Goal: Obtain resource: Download file/media

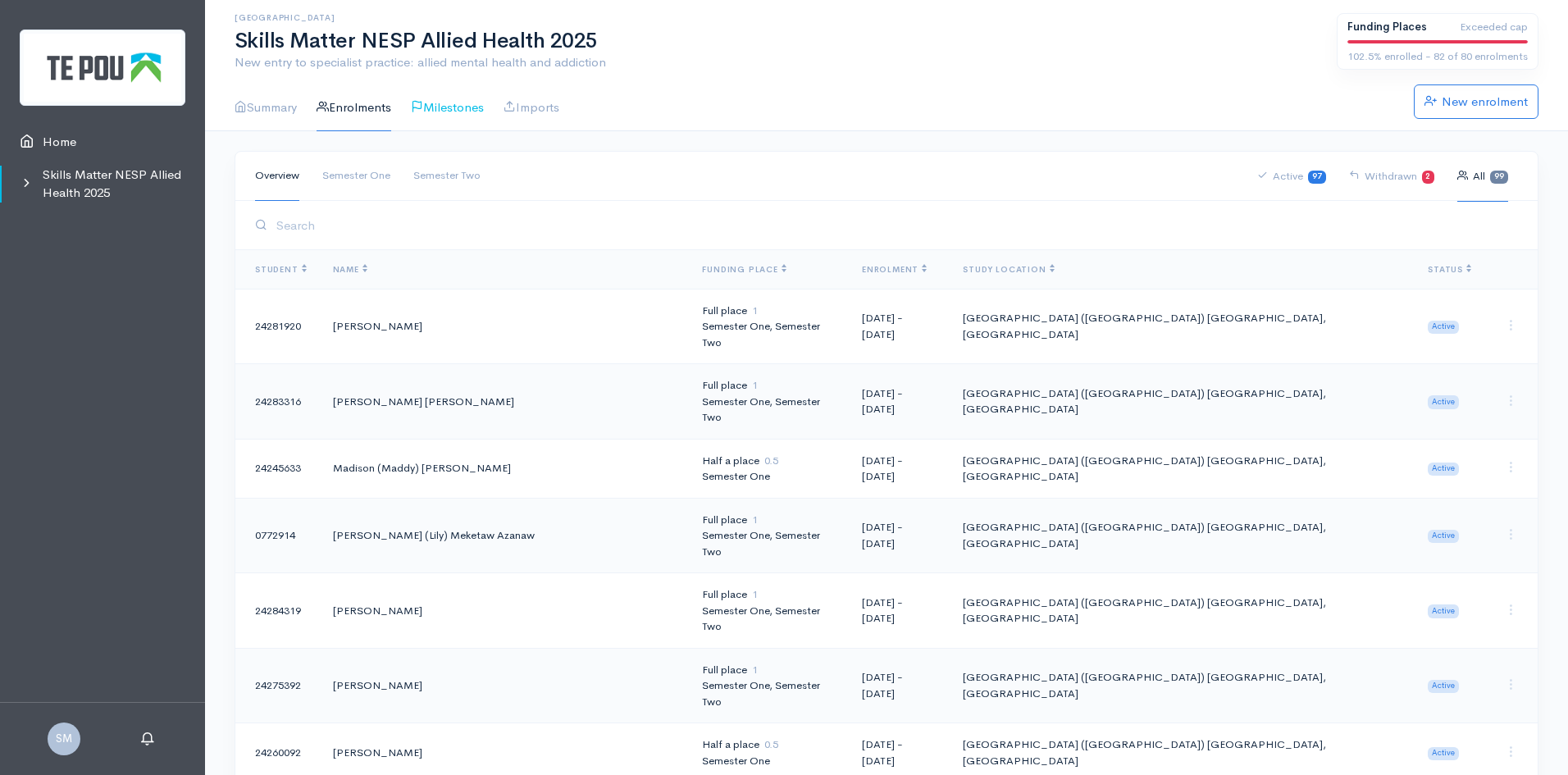
click at [459, 104] on link "Milestones" at bounding box center [448, 108] width 73 height 46
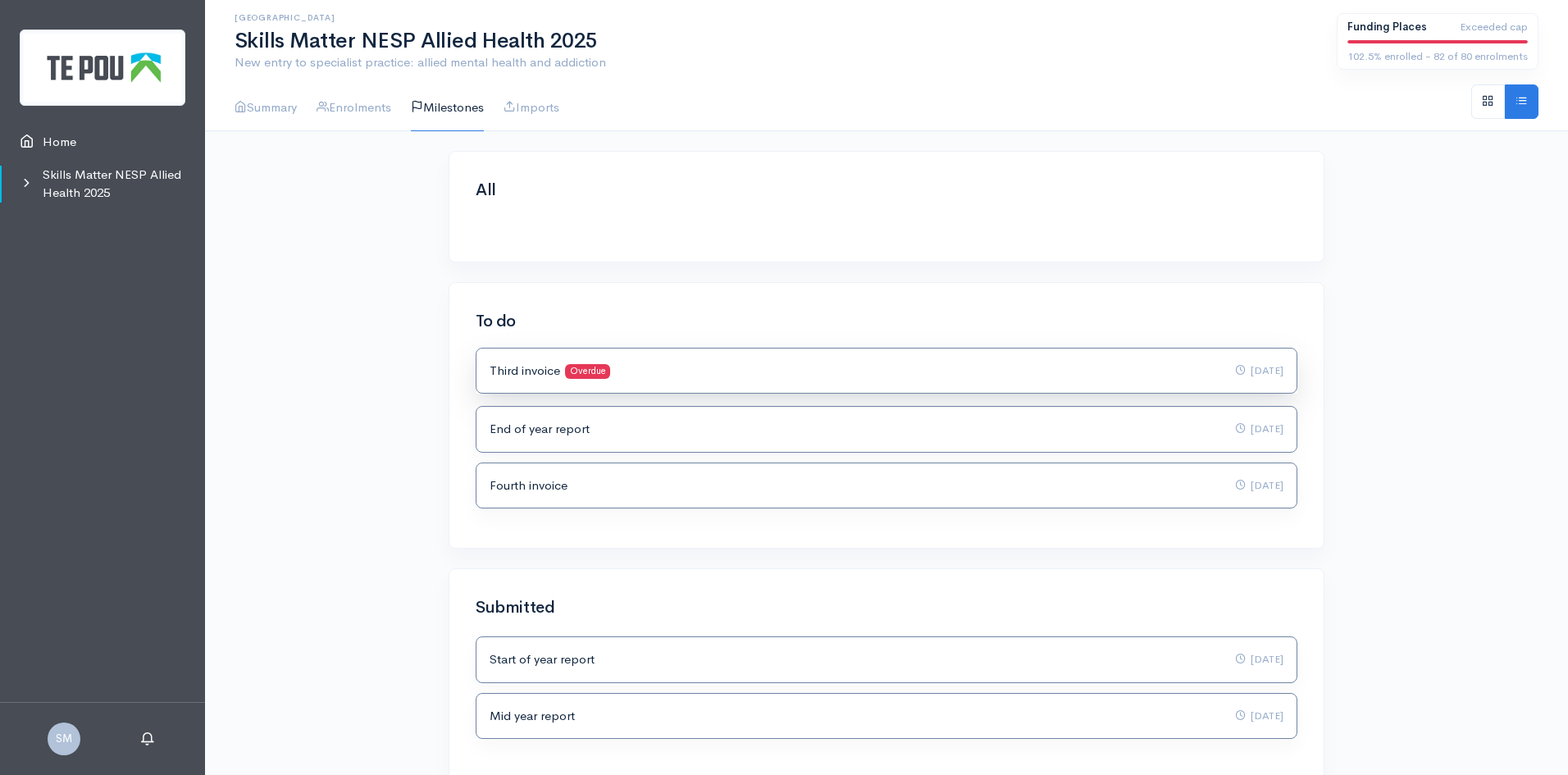
click at [516, 370] on p "Third invoice Overdue" at bounding box center [550, 371] width 120 height 19
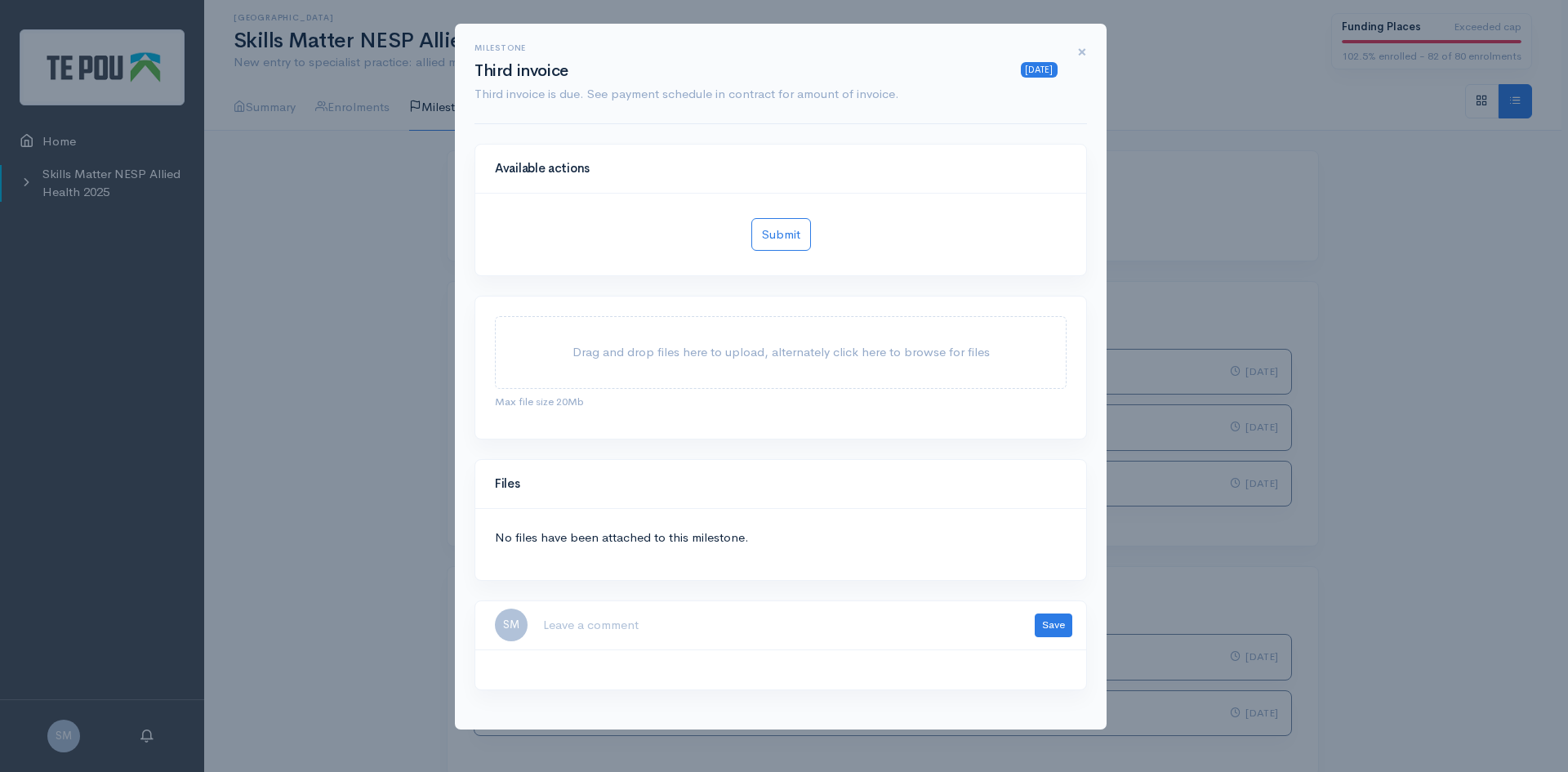
click at [1085, 53] on span "×" at bounding box center [1082, 51] width 10 height 24
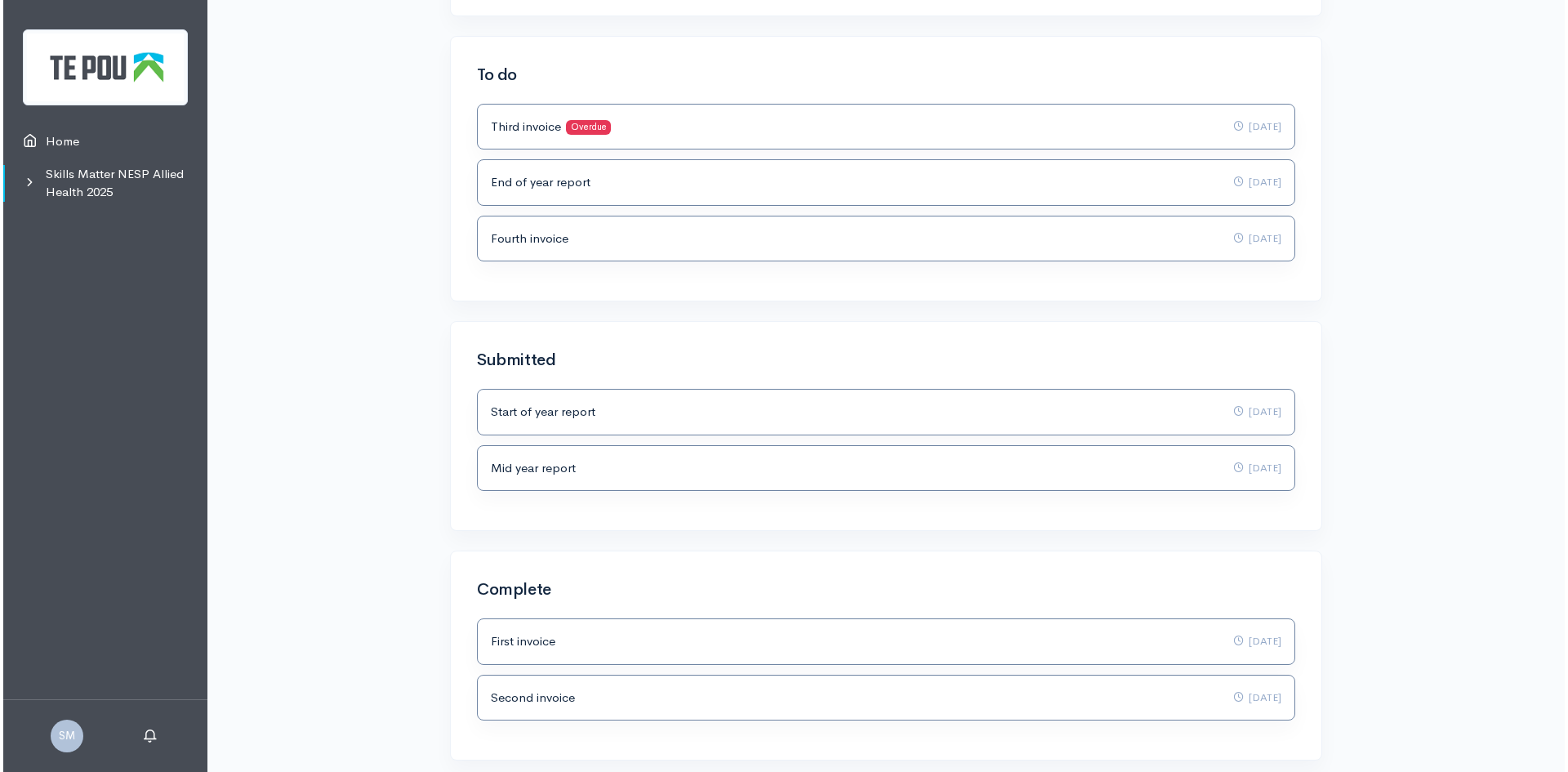
scroll to position [312, 0]
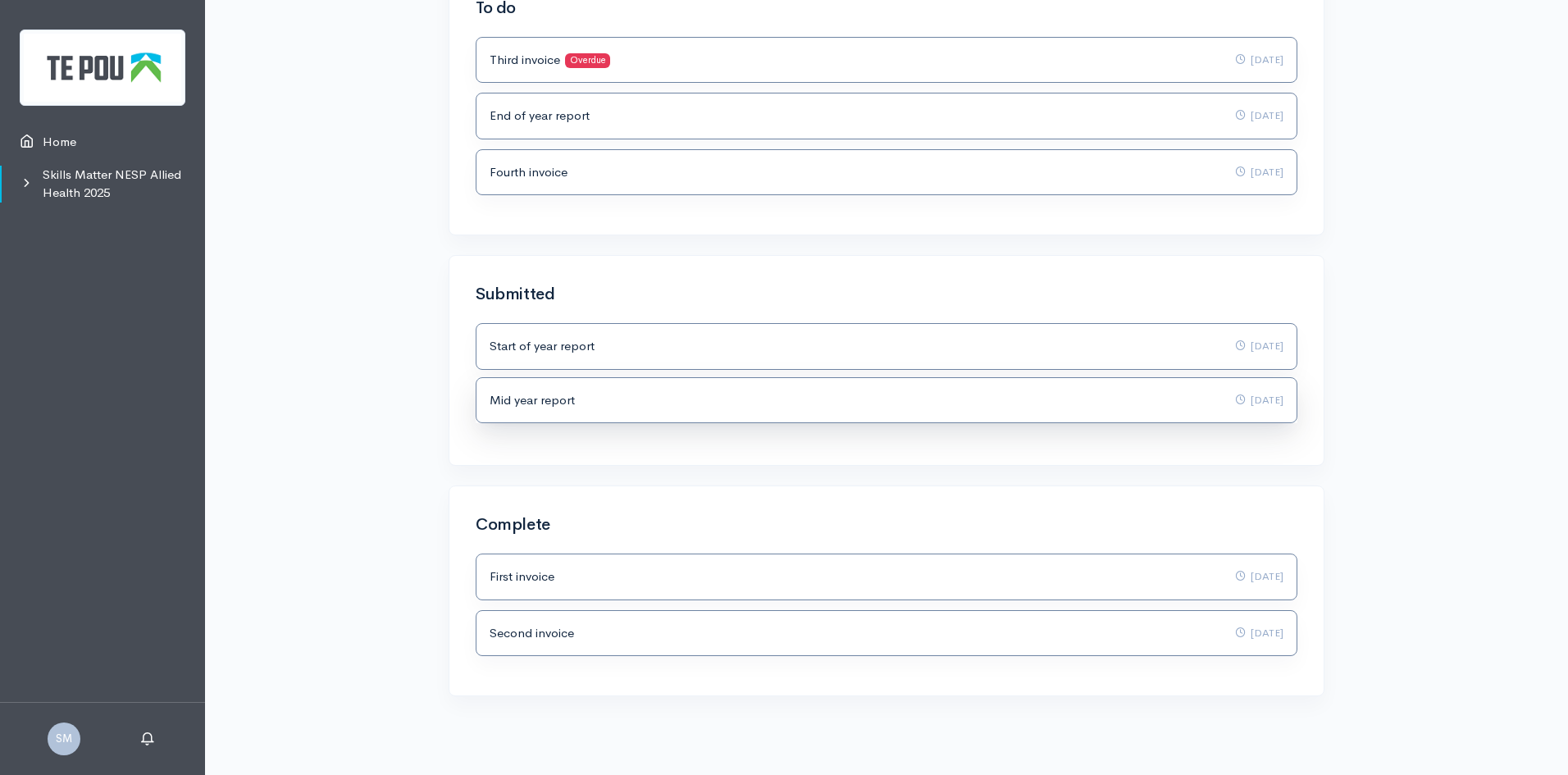
click at [525, 400] on p "Mid year report Overdue" at bounding box center [532, 400] width 85 height 19
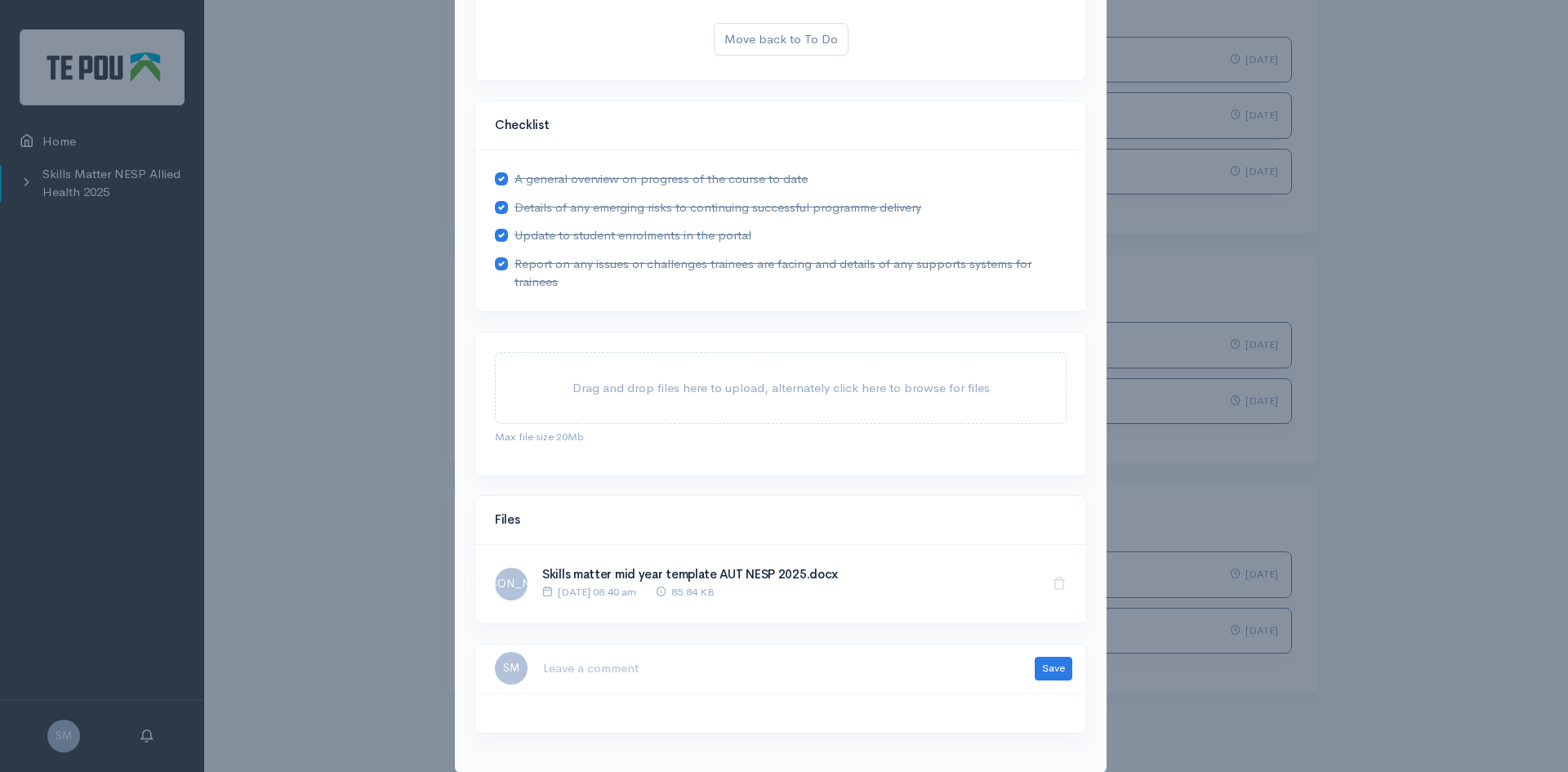
scroll to position [220, 0]
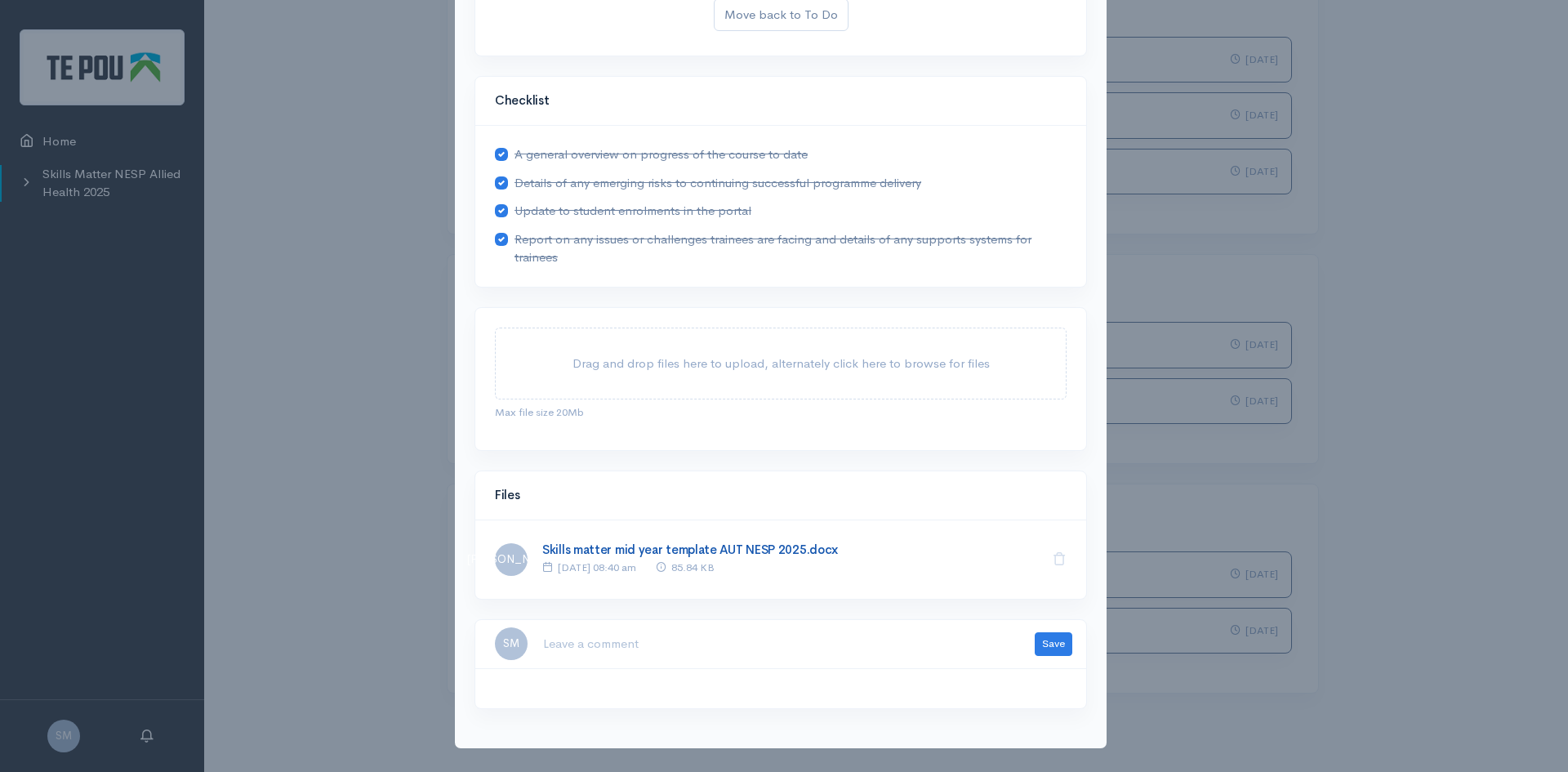
click at [598, 553] on link "Skills matter mid year template AUT NESP 2025.docx" at bounding box center [690, 549] width 296 height 16
